Goal: Register for event/course

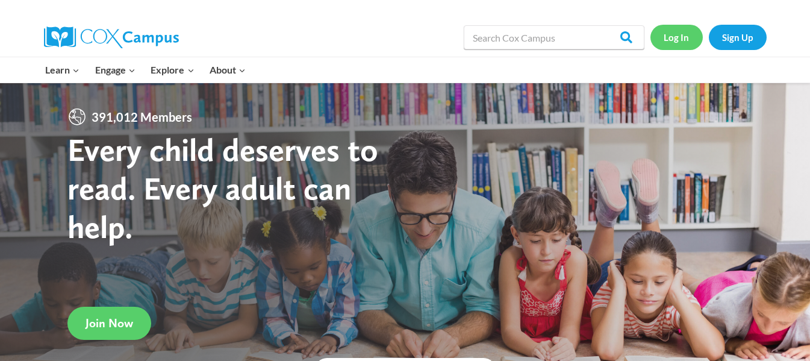
click at [669, 40] on link "Log In" at bounding box center [676, 37] width 52 height 25
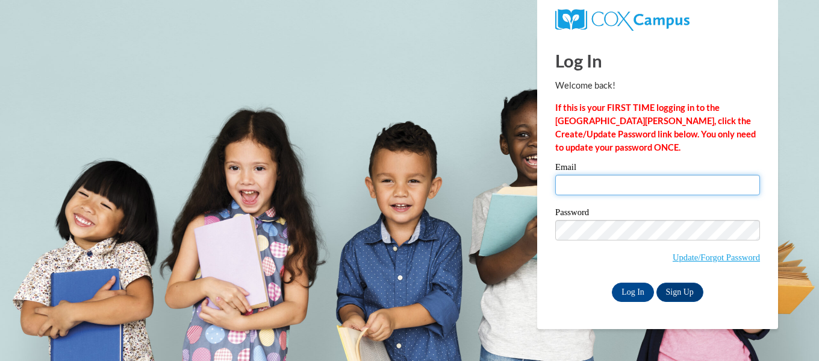
click at [639, 188] on input "Email" at bounding box center [657, 185] width 205 height 20
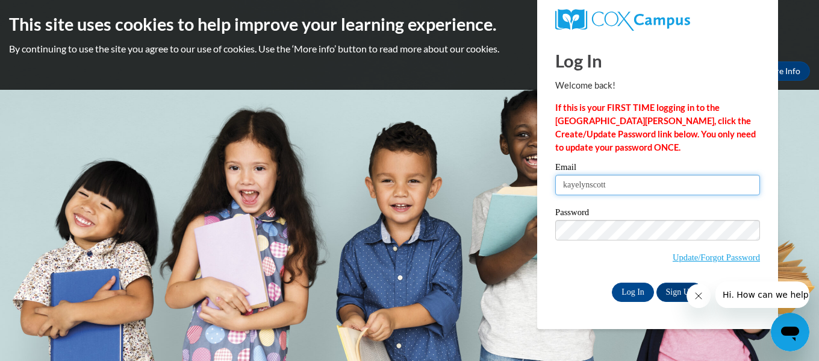
type input "kayelynscott870@gmail.com"
click at [703, 297] on button "Close message from company" at bounding box center [698, 296] width 24 height 24
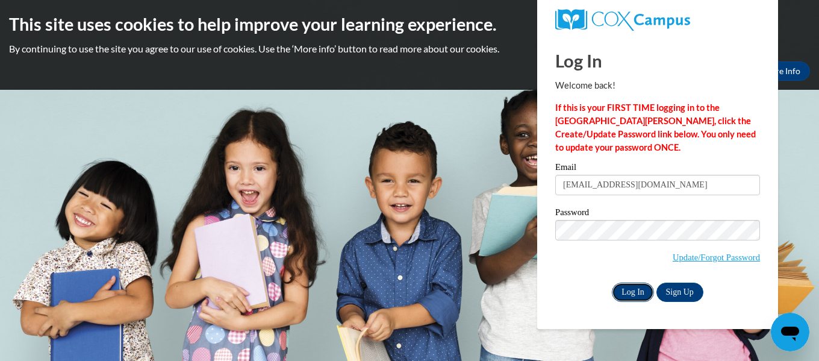
click at [631, 295] on input "Log In" at bounding box center [633, 291] width 42 height 19
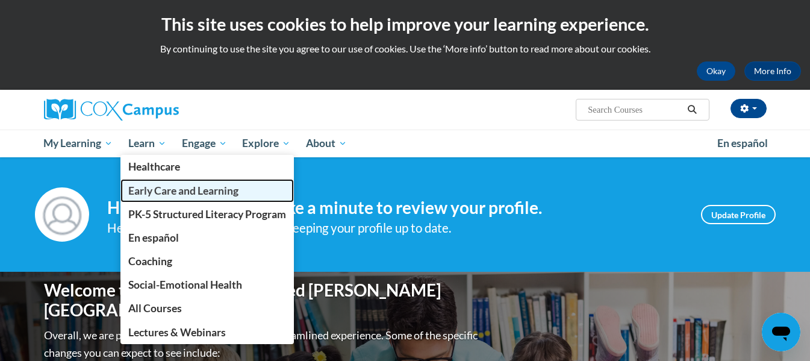
click at [232, 188] on span "Early Care and Learning" at bounding box center [183, 190] width 110 height 13
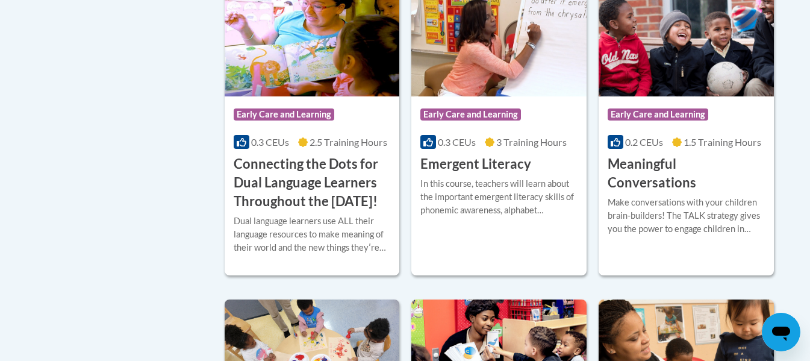
scroll to position [842, 0]
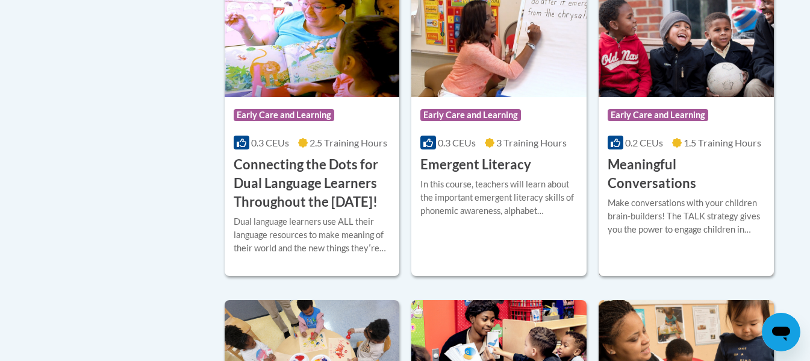
click at [718, 196] on div "Make conversations with your children brain-builders! The TALK strategy gives y…" at bounding box center [686, 216] width 157 height 40
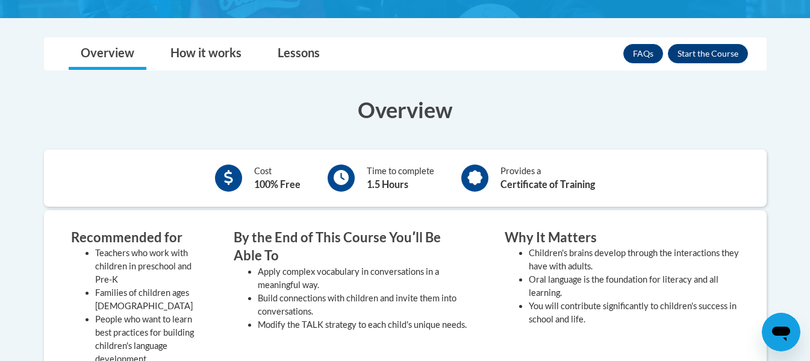
scroll to position [267, 0]
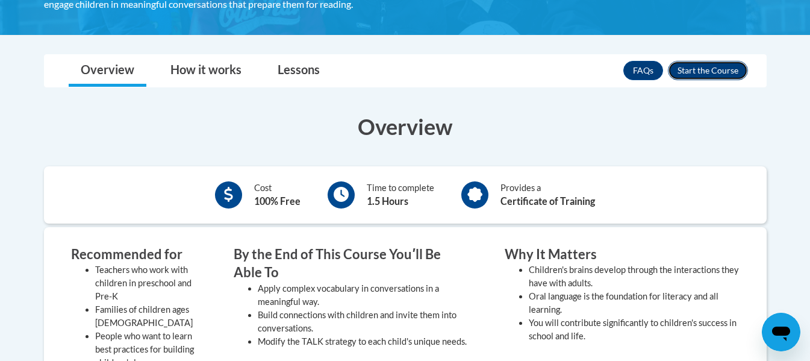
click at [692, 70] on button "Enroll" at bounding box center [708, 70] width 80 height 19
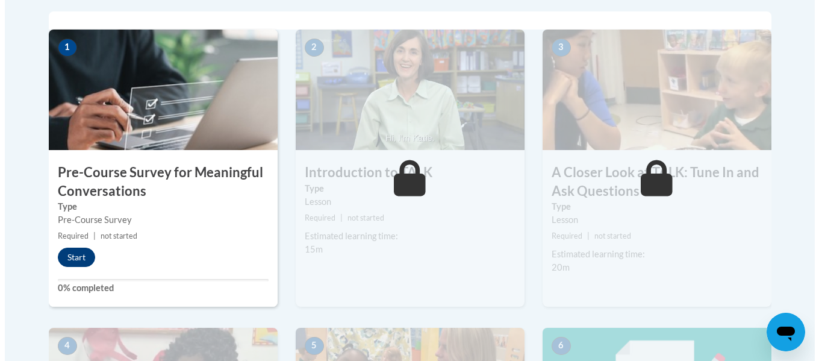
scroll to position [394, 0]
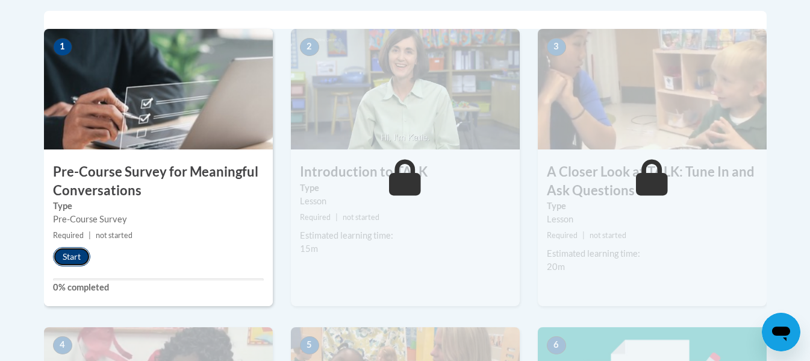
click at [66, 258] on button "Start" at bounding box center [71, 256] width 37 height 19
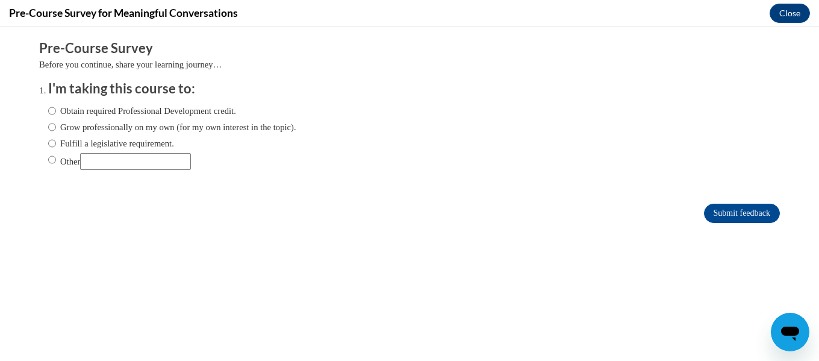
scroll to position [0, 0]
click at [48, 126] on input "Grow professionally on my own (for my own interest in the topic)." at bounding box center [52, 126] width 8 height 13
radio input "true"
click at [727, 213] on input "Submit feedback" at bounding box center [742, 213] width 76 height 19
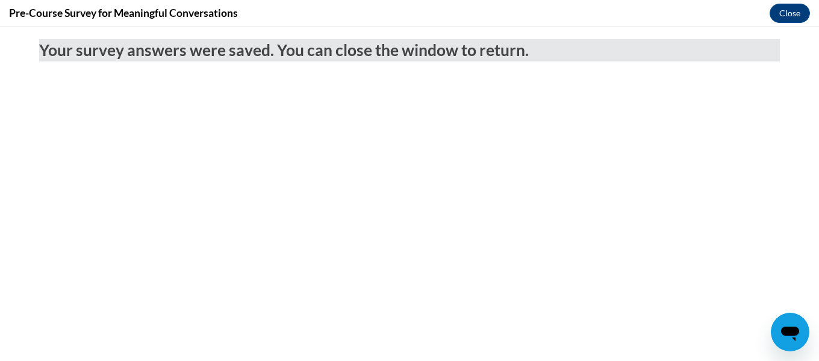
click at [577, 52] on h2 "Your survey answers were saved. You can close the window to return." at bounding box center [409, 50] width 741 height 22
click at [788, 10] on button "Close" at bounding box center [790, 13] width 40 height 19
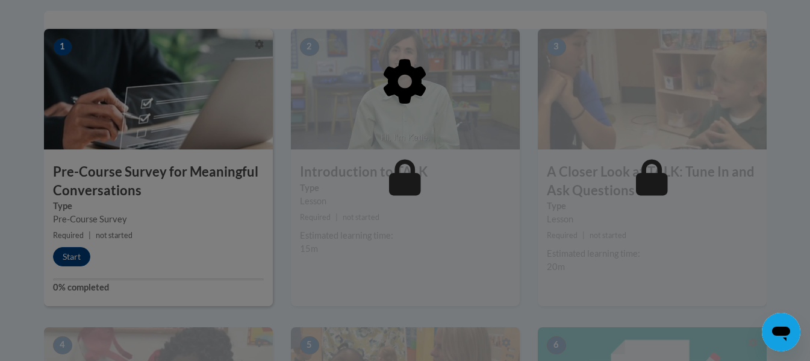
click at [98, 260] on div at bounding box center [405, 180] width 810 height 361
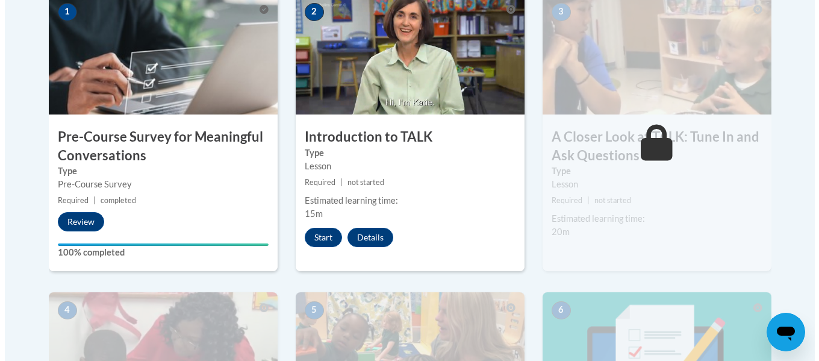
scroll to position [429, 0]
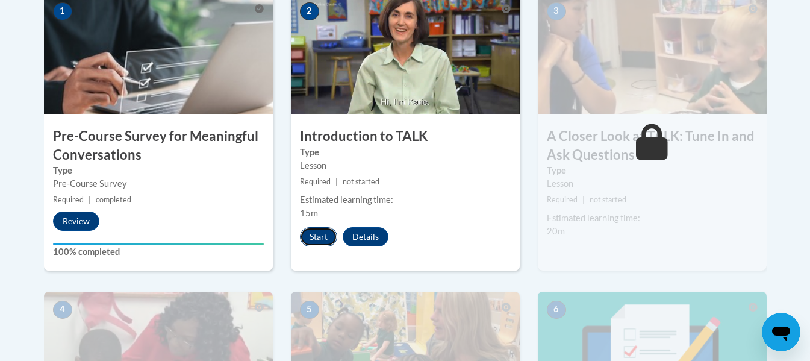
click at [321, 241] on button "Start" at bounding box center [318, 236] width 37 height 19
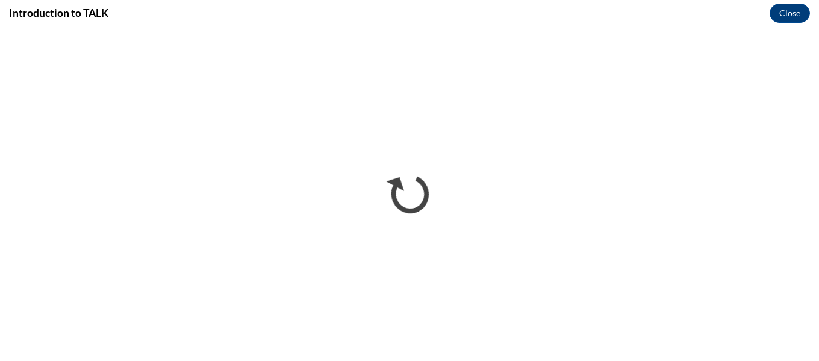
scroll to position [0, 0]
click at [792, 14] on button "Close" at bounding box center [790, 13] width 40 height 19
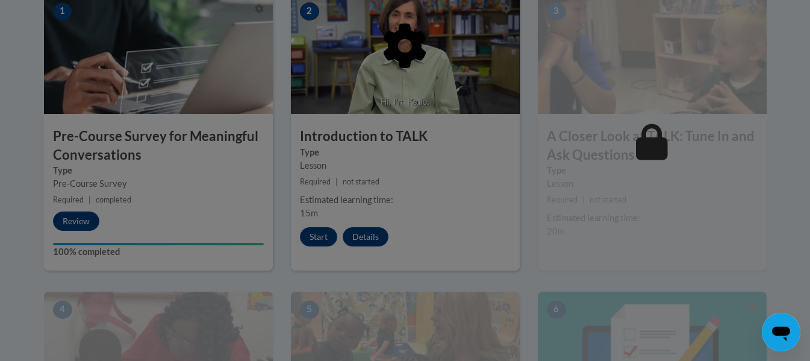
click at [472, 82] on div at bounding box center [405, 107] width 723 height 229
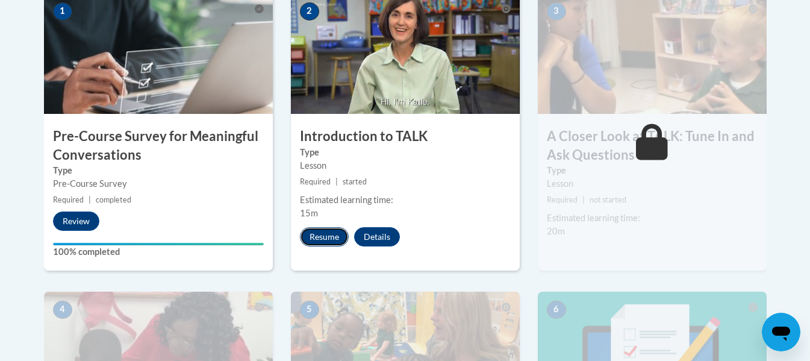
click at [338, 240] on button "Resume" at bounding box center [324, 236] width 49 height 19
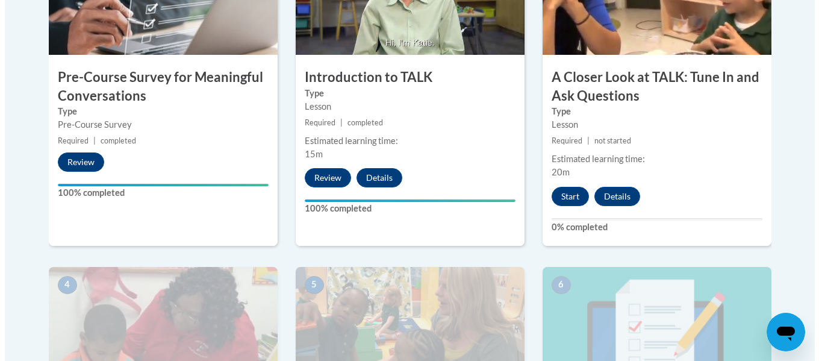
scroll to position [488, 0]
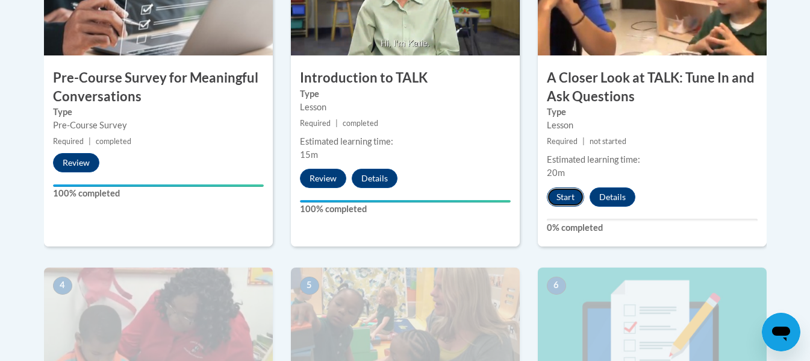
click at [558, 198] on button "Start" at bounding box center [565, 196] width 37 height 19
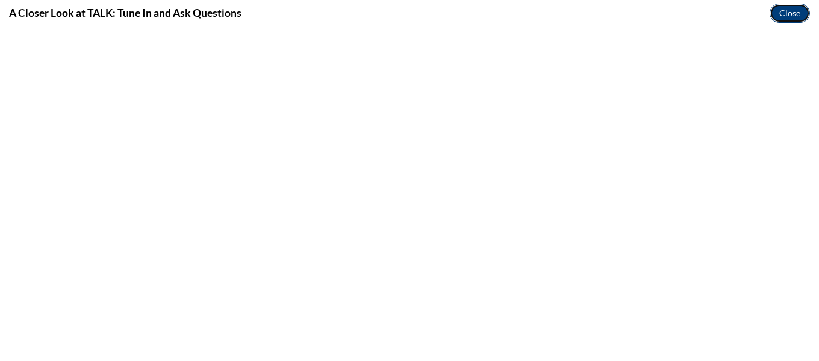
click at [782, 10] on button "Close" at bounding box center [790, 13] width 40 height 19
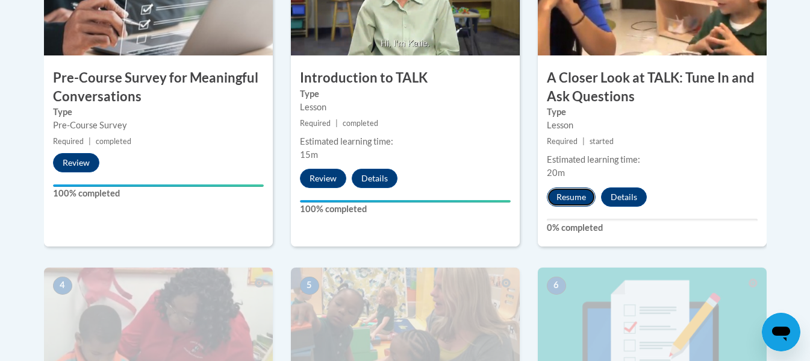
click at [571, 199] on button "Resume" at bounding box center [571, 196] width 49 height 19
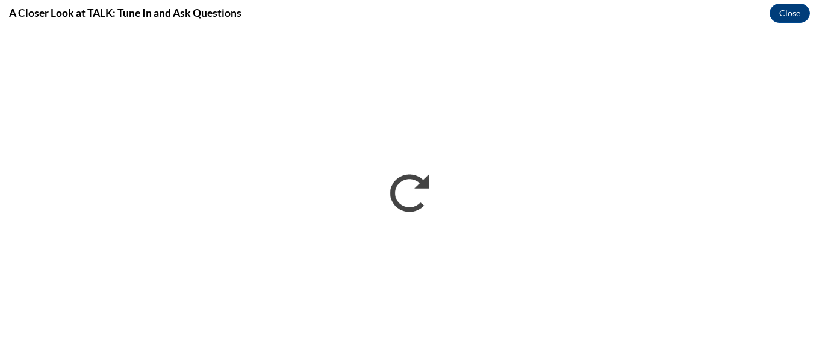
scroll to position [0, 0]
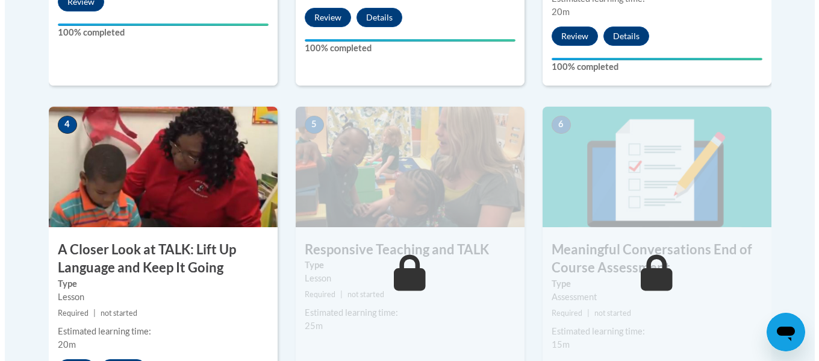
scroll to position [700, 0]
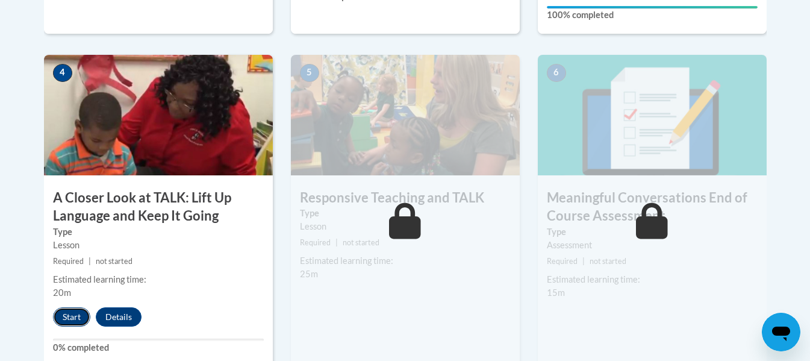
click at [74, 315] on button "Start" at bounding box center [71, 316] width 37 height 19
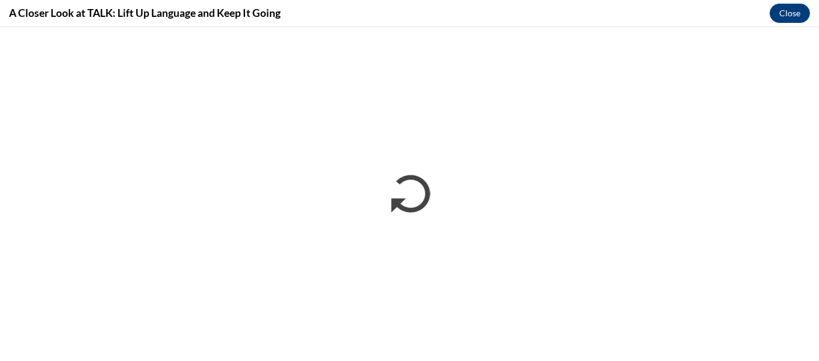
scroll to position [0, 0]
click at [352, 1] on div "A Closer Look at TALK: Lift Up Language and Keep It Going Close" at bounding box center [409, 13] width 819 height 27
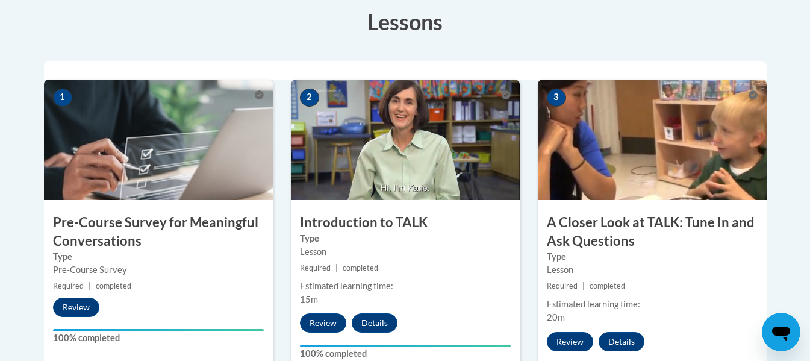
scroll to position [345, 0]
